Goal: Task Accomplishment & Management: Manage account settings

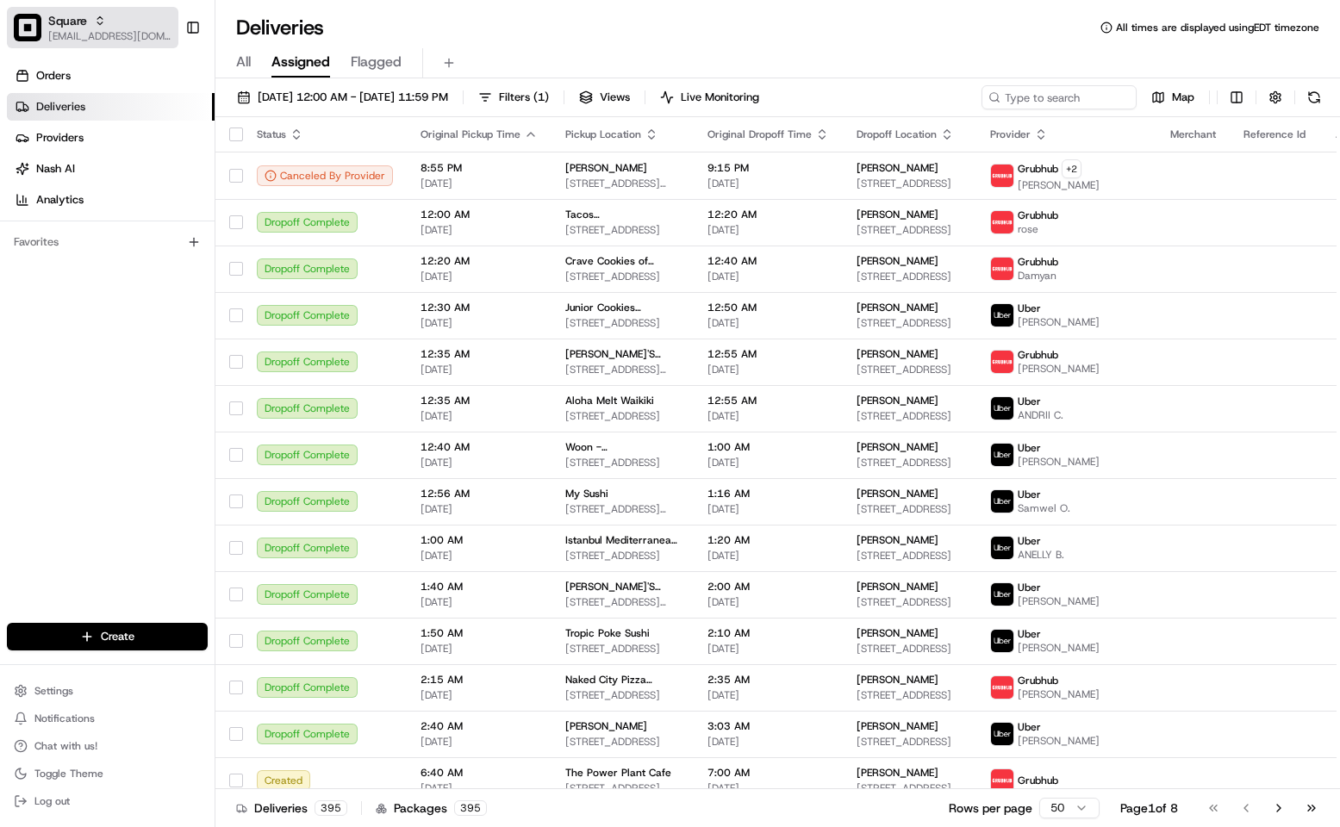
click at [76, 34] on span "[EMAIL_ADDRESS][DOMAIN_NAME]" at bounding box center [109, 36] width 123 height 14
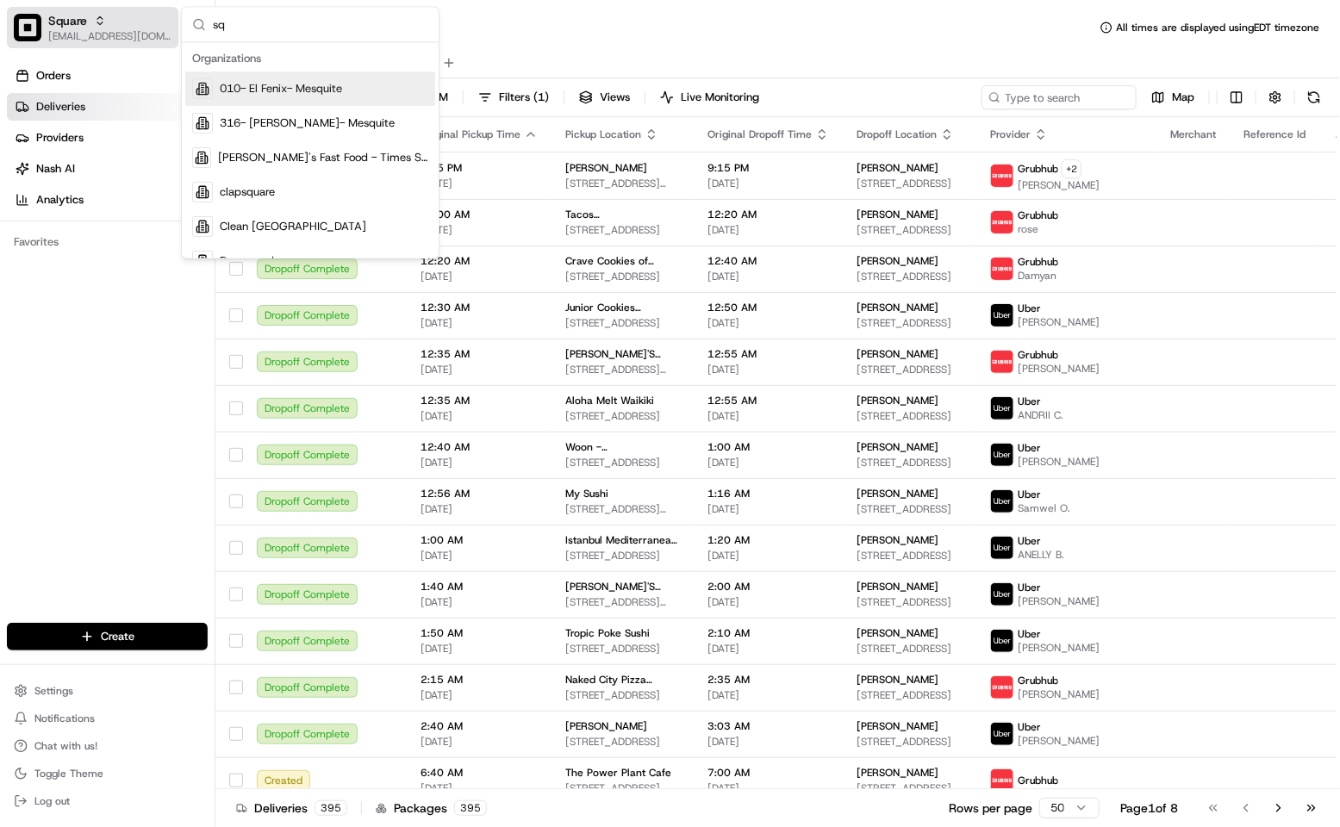
type input "s"
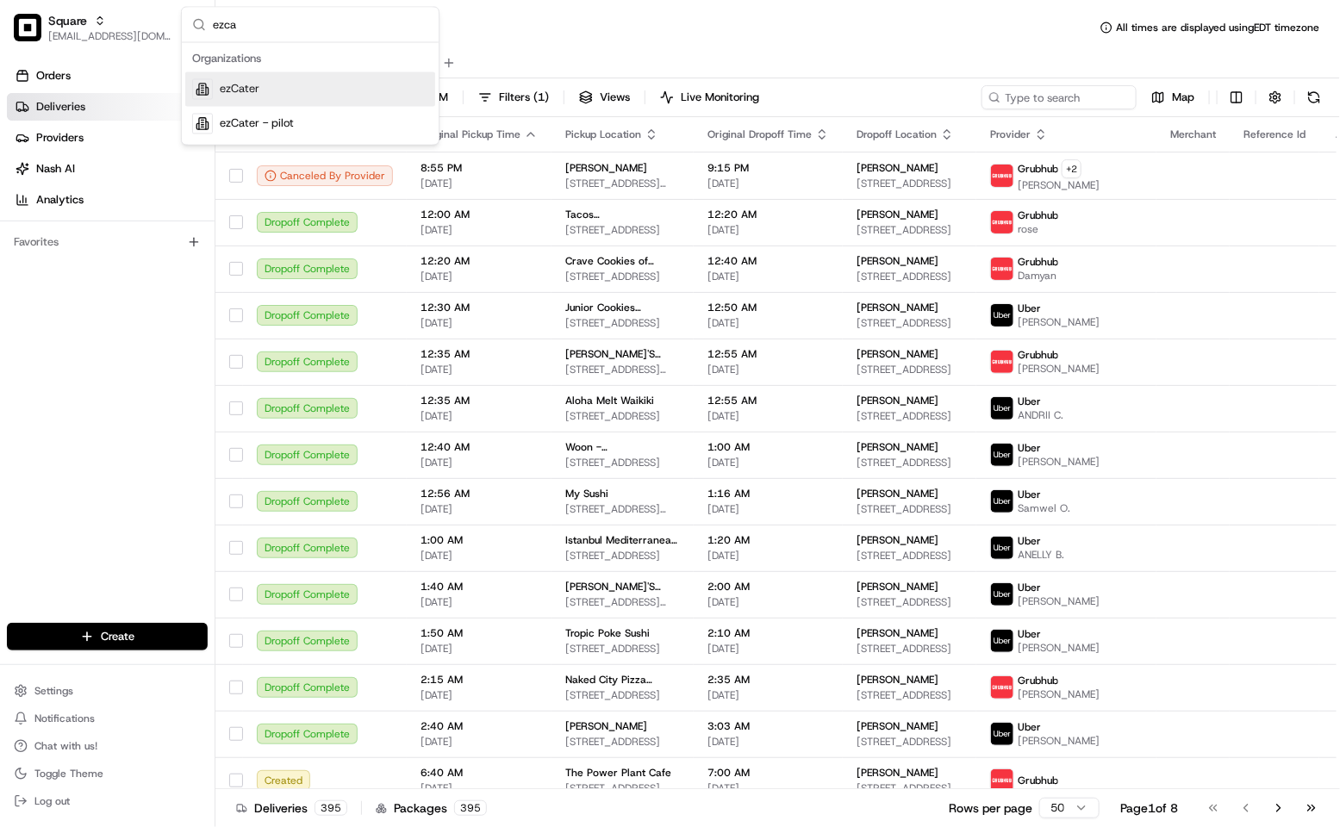
type input "ezca"
click at [302, 89] on div "ezCater" at bounding box center [310, 89] width 250 height 34
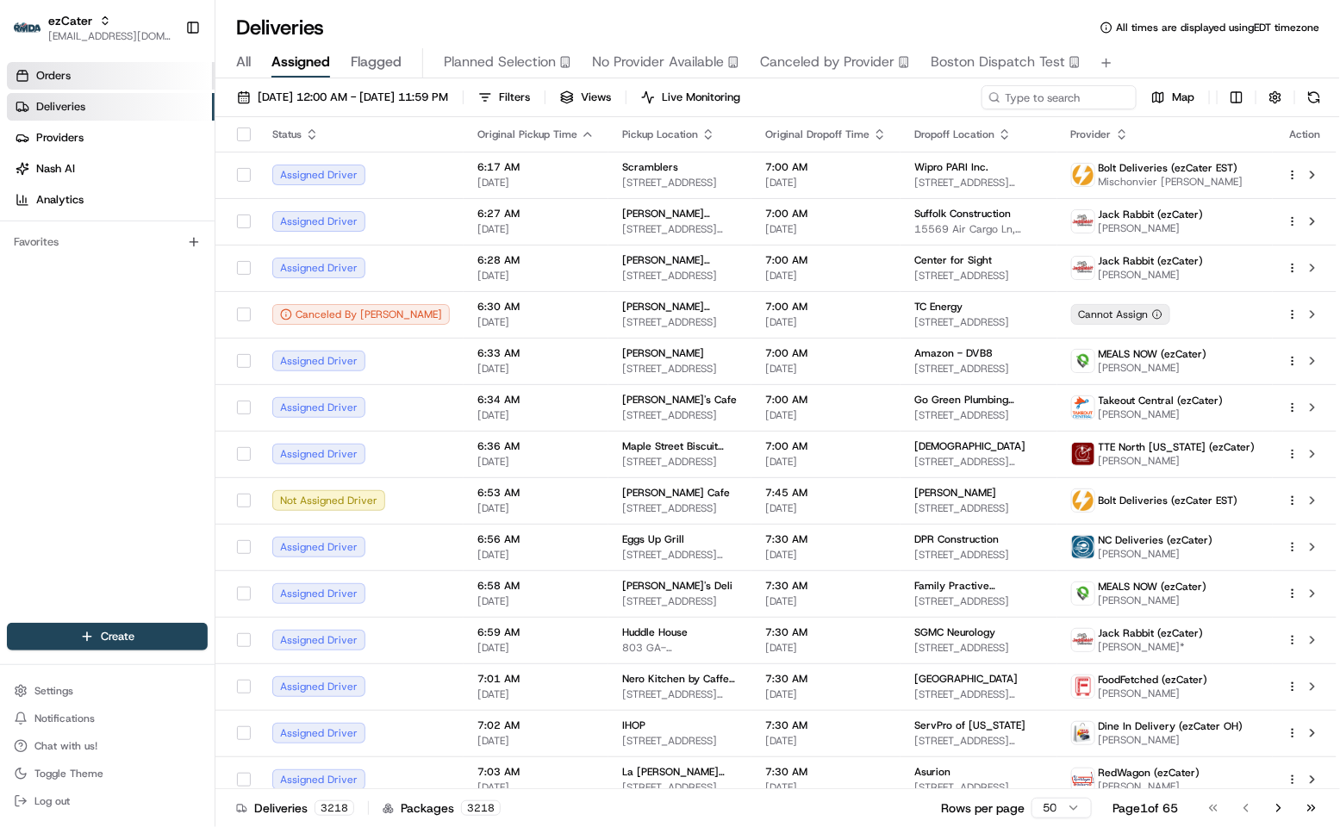
click at [78, 71] on link "Orders" at bounding box center [111, 76] width 208 height 28
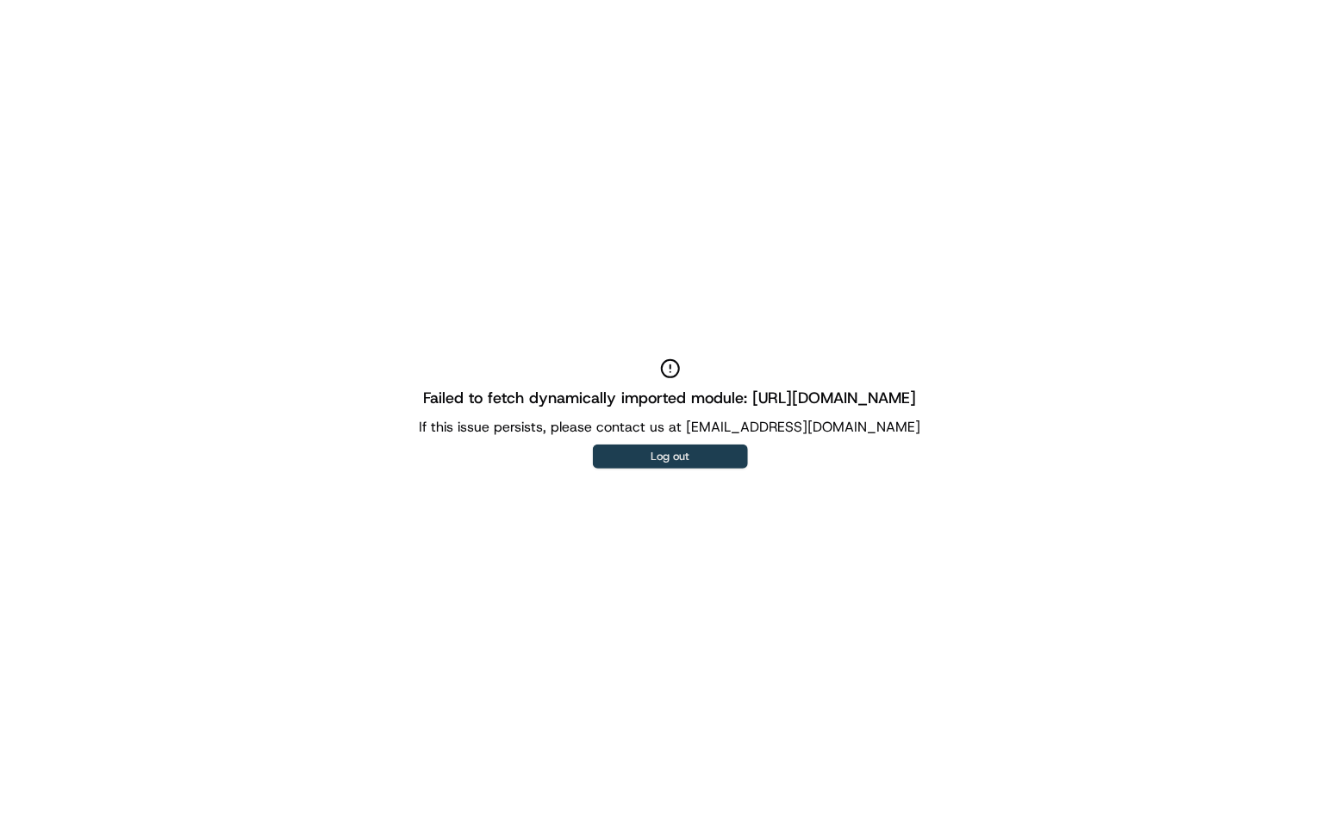
click at [620, 452] on button "Log out" at bounding box center [670, 456] width 155 height 24
